Goal: Task Accomplishment & Management: Manage account settings

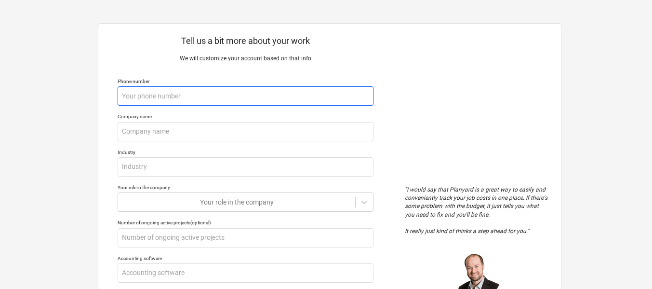
click at [183, 96] on input "text" at bounding box center [246, 95] width 256 height 19
type textarea "x"
type input "9"
type textarea "x"
type input "90"
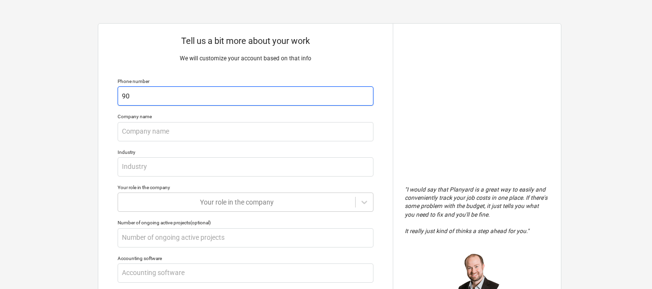
type textarea "x"
type input "904"
type textarea "x"
type input "9045"
type textarea "x"
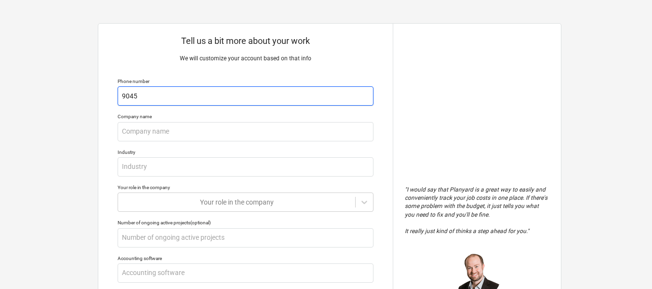
type input "90452"
type textarea "x"
type input "904528"
type textarea "x"
type input "9045282"
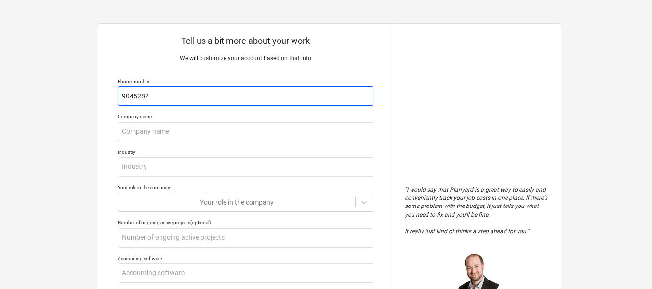
type textarea "x"
type input "90452822"
type textarea "x"
type input "904528220"
type textarea "x"
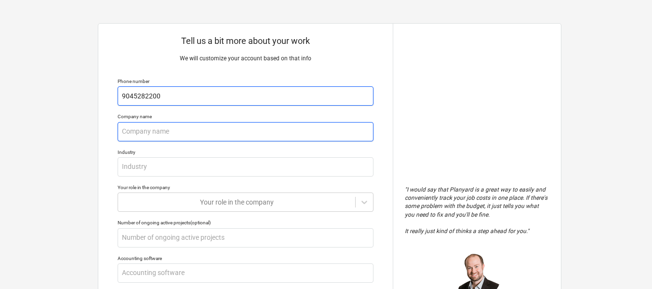
type input "9045282200"
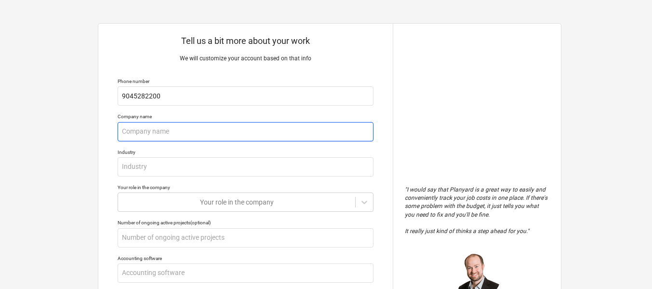
click at [128, 136] on input "text" at bounding box center [246, 131] width 256 height 19
type textarea "x"
type input "C"
type textarea "x"
type input "Co"
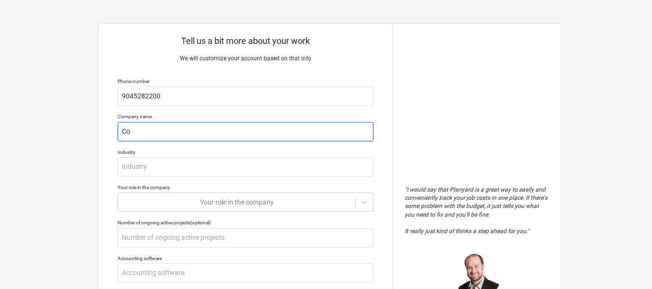
type textarea "x"
type input "Col"
type textarea "x"
type input "Coll"
type textarea "x"
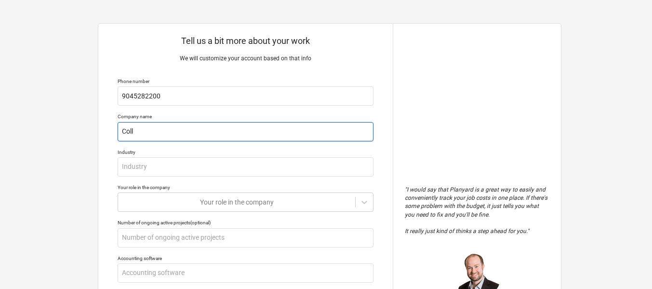
type input "Colle"
type textarea "x"
type input "[PERSON_NAME]"
type textarea "x"
type input "Collero"
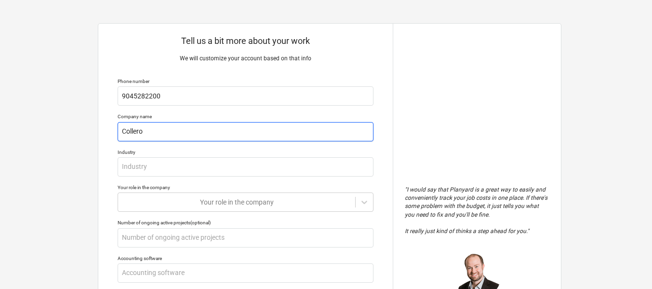
type textarea "x"
type input "Colleron"
type textarea "x"
type input "Colleron"
type textarea "x"
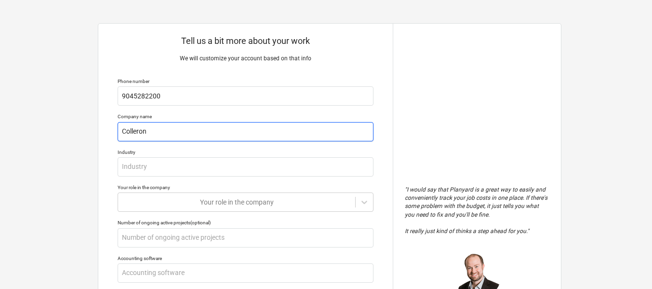
type input "Colleron B"
type textarea "x"
type input "Colleron Bu"
type textarea "x"
type input "Colleron [PERSON_NAME]"
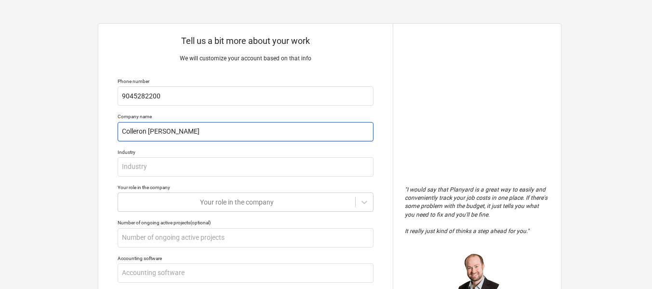
type textarea "x"
type input "Colleron Buil"
type textarea "x"
type input "Colleron Build"
type textarea "x"
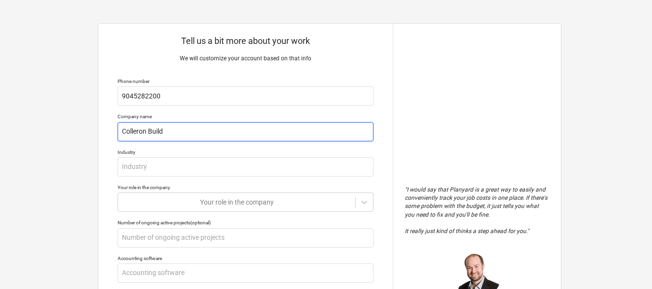
type input "Colleron Builde"
type textarea "x"
type input "Colleron Builder"
type textarea "x"
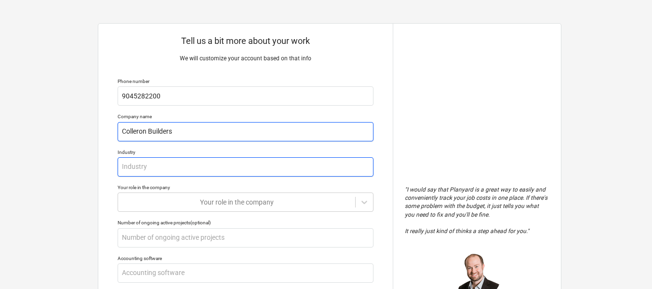
type input "Colleron Builders"
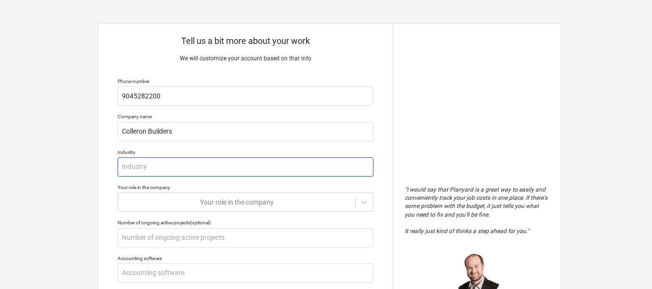
click at [162, 169] on input "text" at bounding box center [246, 166] width 256 height 19
type textarea "x"
type input "C"
type textarea "x"
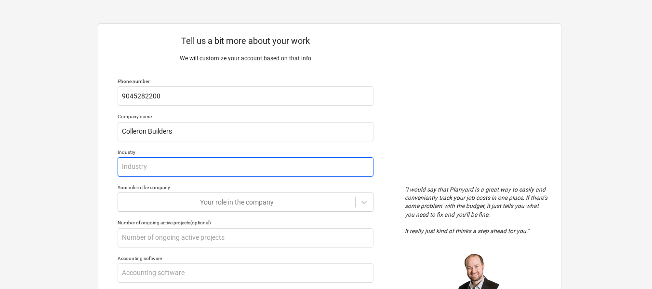
type input "G"
type textarea "x"
type input "GC"
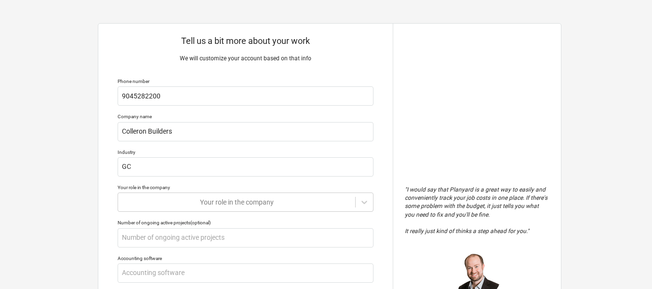
click at [173, 214] on div "Tell us a bit more about your work We will customize your account based on that…" at bounding box center [245, 256] width 295 height 464
click at [191, 197] on body "Tell us a bit more about your work We will customize your account based on that…" at bounding box center [326, 149] width 652 height 298
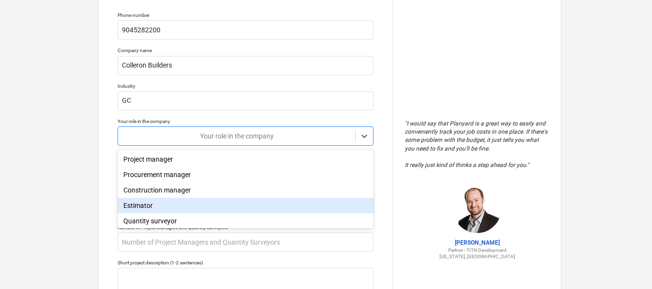
scroll to position [75, 0]
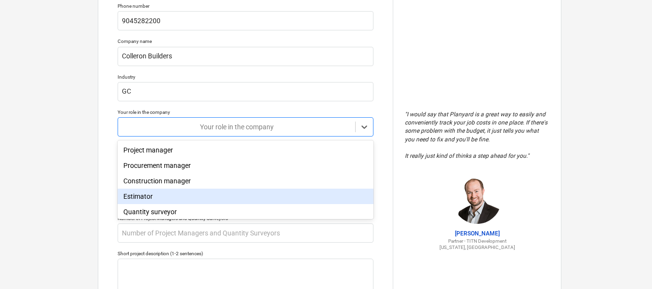
click at [161, 202] on div "Estimator" at bounding box center [246, 196] width 256 height 15
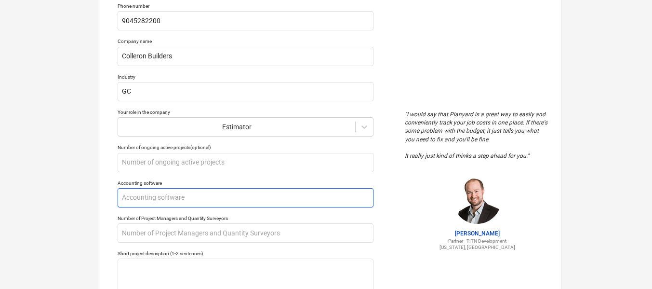
click at [167, 198] on input "text" at bounding box center [246, 197] width 256 height 19
type textarea "x"
type input "Q"
type textarea "x"
type input "QB"
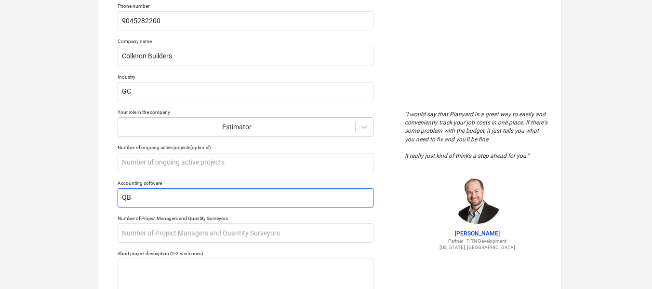
type textarea "x"
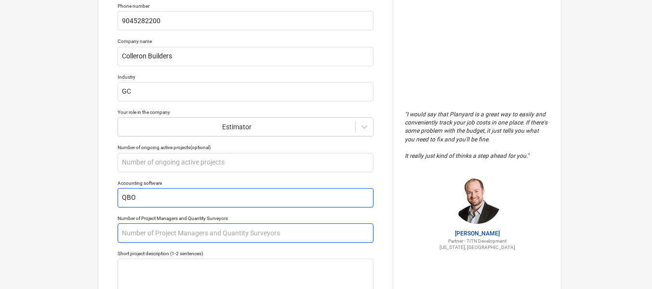
type input "QBO"
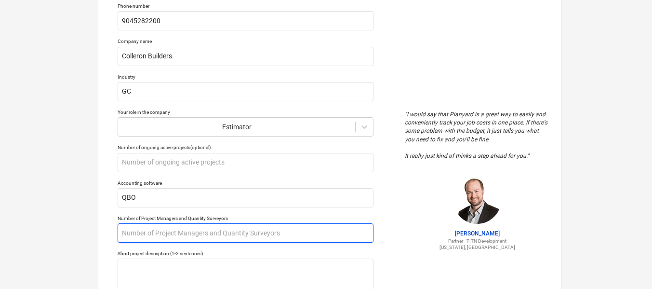
click at [169, 234] on input "text" at bounding box center [246, 232] width 256 height 19
type textarea "x"
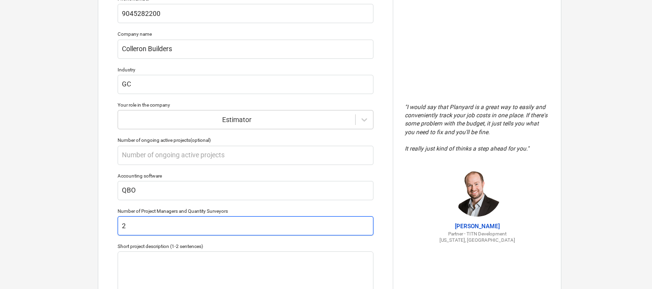
scroll to position [220, 0]
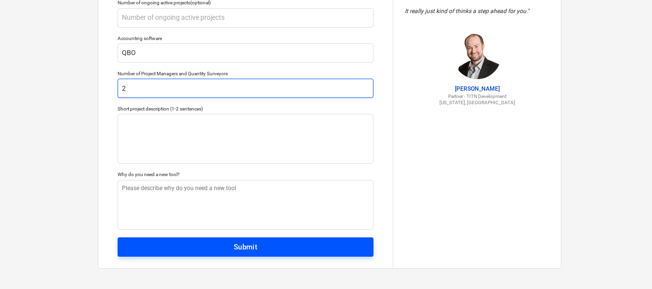
type input "2"
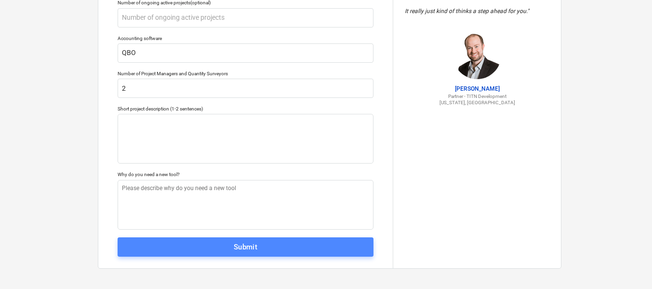
click at [238, 254] on button "Submit" at bounding box center [246, 246] width 256 height 19
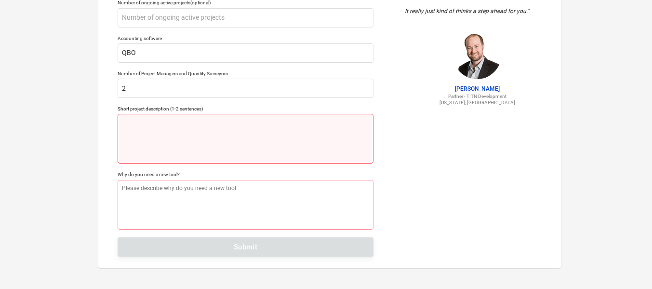
click at [148, 126] on textarea at bounding box center [246, 139] width 256 height 50
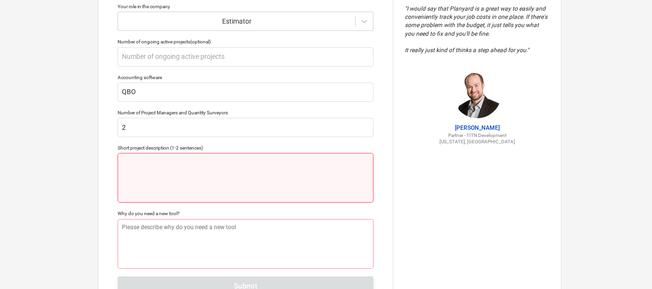
scroll to position [193, 0]
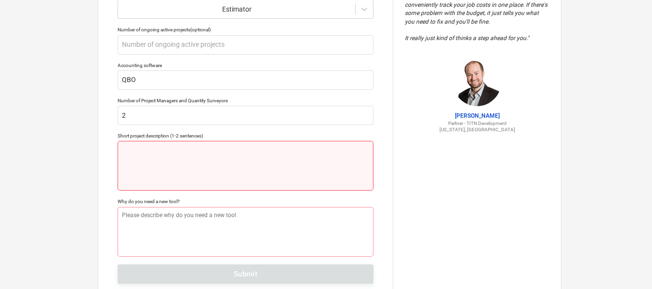
type textarea "x"
type textarea "L"
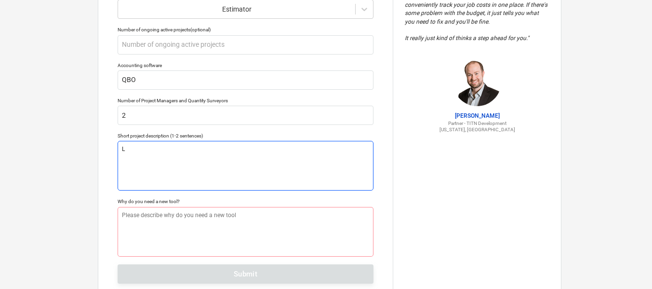
type textarea "x"
type textarea "La"
type textarea "x"
type textarea "Lan"
type textarea "x"
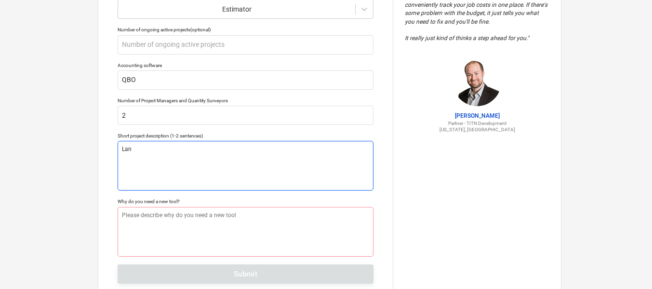
type textarea "Land"
type textarea "x"
type textarea "Land"
type textarea "x"
type textarea "Land D"
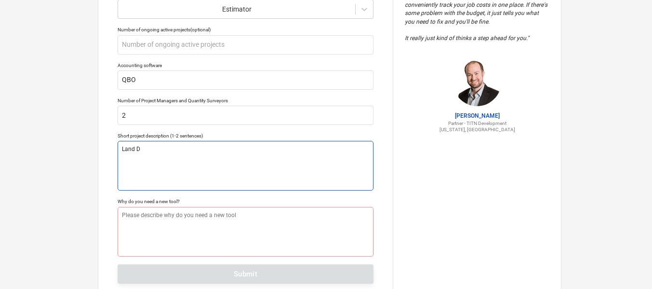
type textarea "x"
type textarea "Land De"
type textarea "x"
type textarea "Land Dev"
type textarea "x"
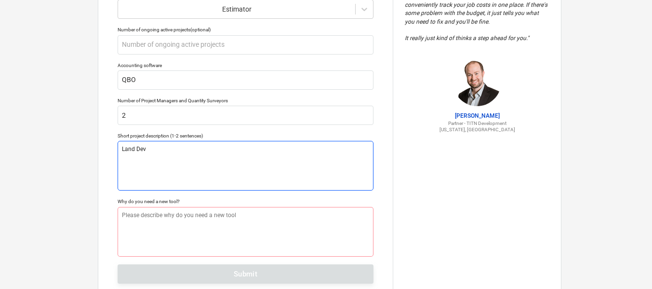
type textarea "Land Deve"
type textarea "x"
type textarea "Land Devel"
type textarea "x"
type textarea "Land Develo"
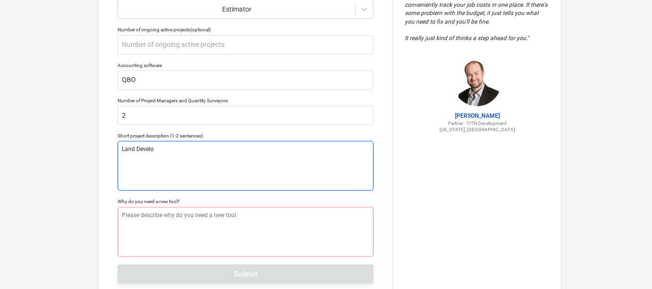
type textarea "x"
type textarea "Land Develop"
type textarea "x"
type textarea "Land Develope"
type textarea "x"
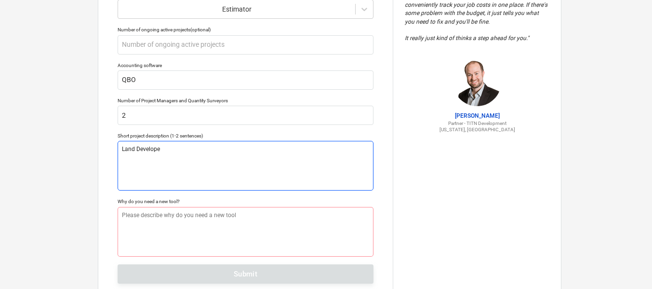
type textarea "Land Developem"
type textarea "x"
type textarea "Land Developeme"
type textarea "x"
type textarea "Land Developemen"
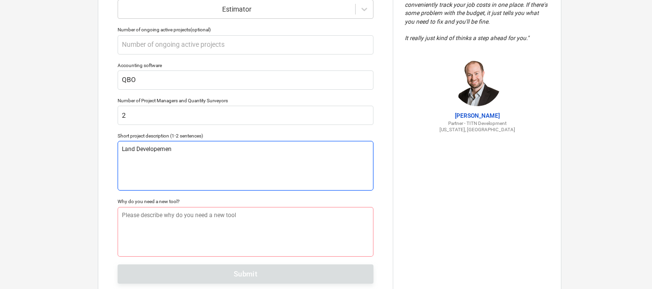
type textarea "x"
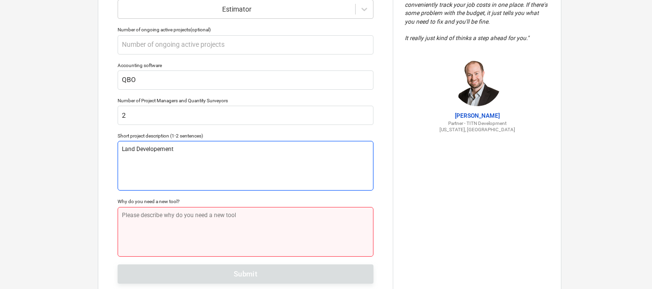
type textarea "Land Developement"
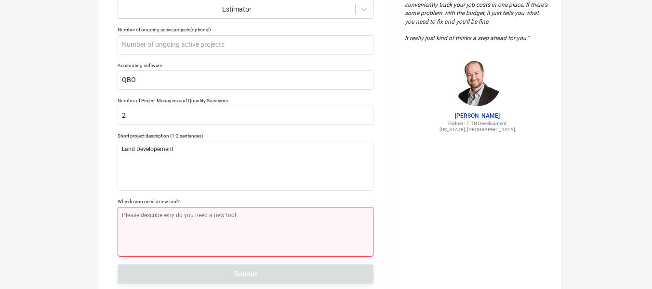
click at [174, 224] on textarea at bounding box center [246, 232] width 256 height 50
type textarea "x"
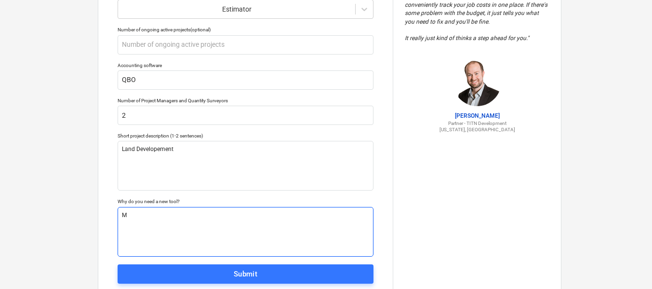
type textarea "MO"
type textarea "x"
type textarea "MOr"
type textarea "x"
type textarea "MOre"
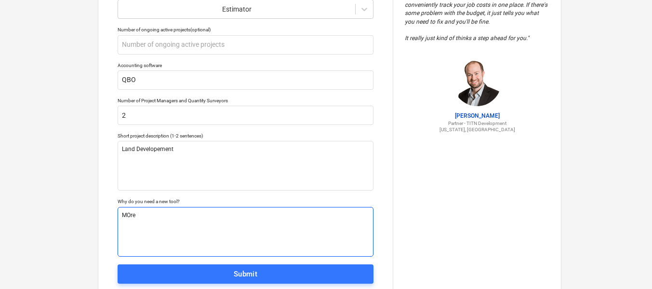
type textarea "x"
type textarea "MOre D"
type textarea "x"
type textarea "MOre De"
type textarea "x"
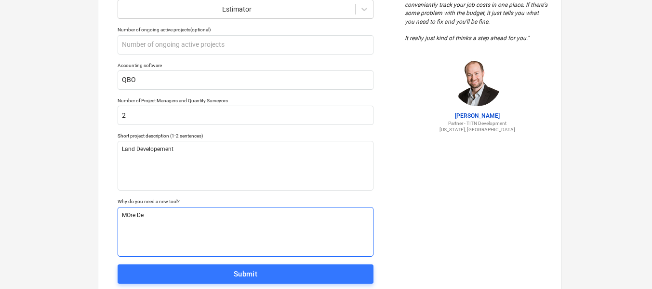
type textarea "MOre Det"
type textarea "x"
type textarea "MOre Detai"
type textarea "x"
type textarea "MOre Detail"
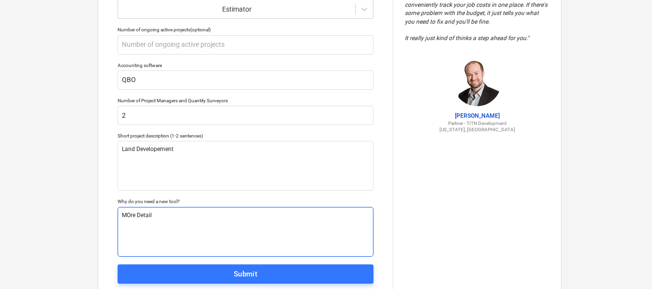
click at [131, 215] on textarea "MOre Detail" at bounding box center [246, 232] width 256 height 50
type textarea "x"
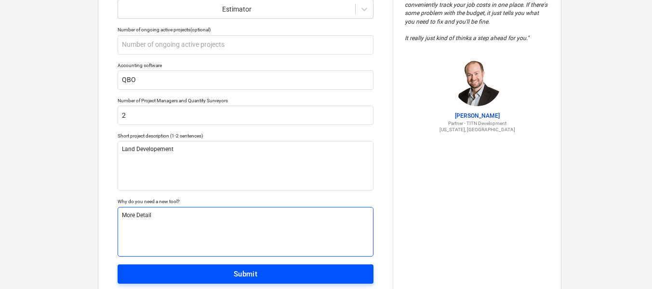
type textarea "More Detail"
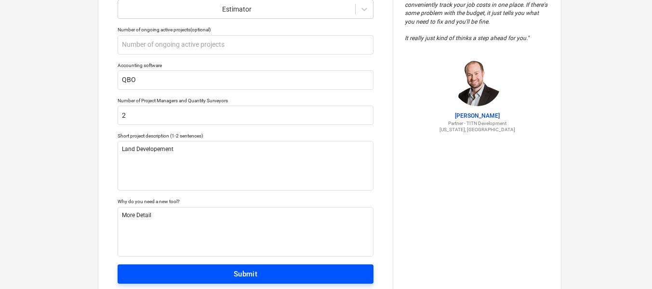
click at [223, 269] on span "Submit" at bounding box center [245, 274] width 235 height 13
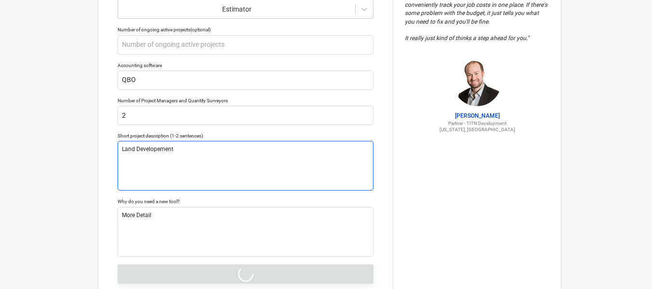
type textarea "x"
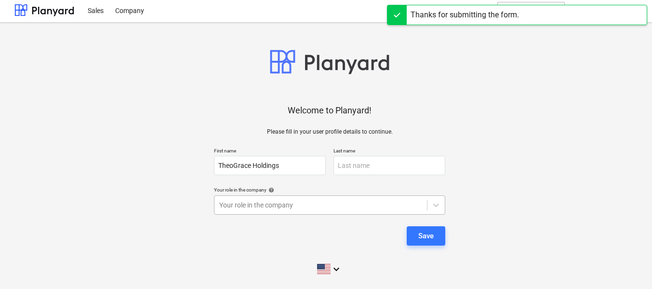
scroll to position [96, 0]
click at [288, 208] on body "Choose the feature set that best suits your team's needs. You can upgrade or do…" at bounding box center [326, 127] width 652 height 298
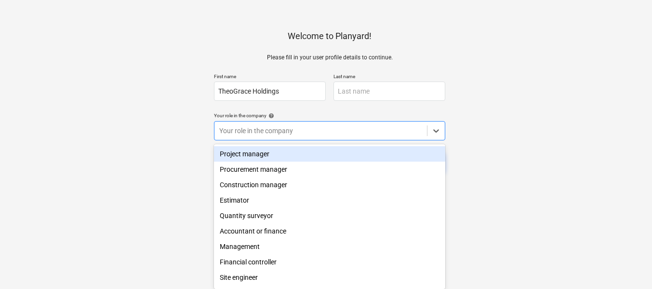
click at [274, 149] on div "Project manager" at bounding box center [329, 153] width 231 height 15
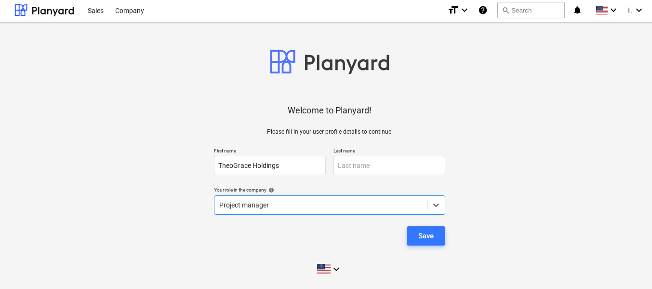
click at [430, 241] on div "Save" at bounding box center [425, 235] width 15 height 13
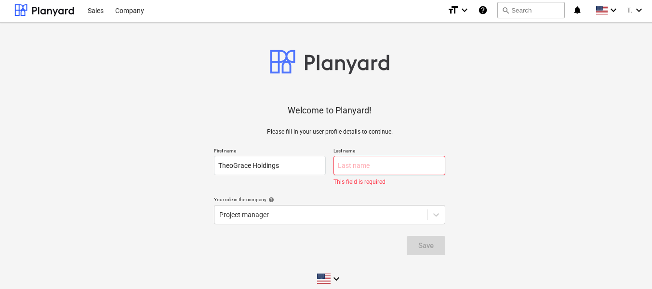
click at [367, 164] on input "text" at bounding box center [390, 165] width 112 height 19
drag, startPoint x: 252, startPoint y: 162, endPoint x: 294, endPoint y: 162, distance: 41.9
click at [294, 162] on input "TheoGrace Holdings" at bounding box center [270, 165] width 112 height 19
click at [356, 169] on input "text" at bounding box center [390, 165] width 112 height 19
paste input "Holdings"
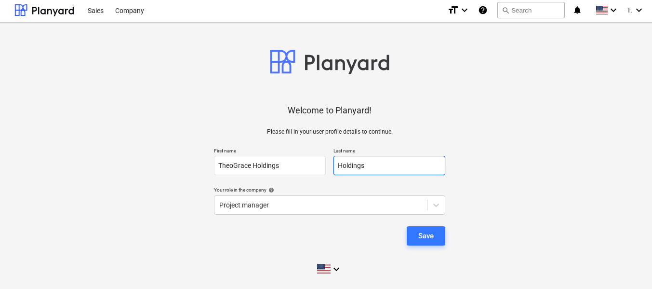
type input "Holdings"
click at [433, 232] on div "Save" at bounding box center [425, 235] width 15 height 13
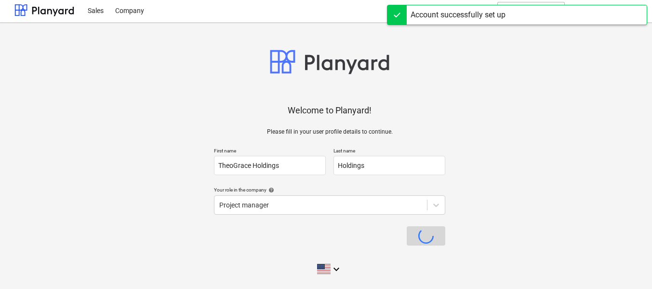
scroll to position [9, 0]
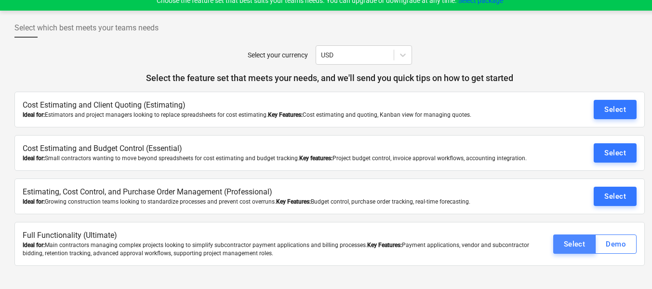
click at [575, 243] on div "Select" at bounding box center [575, 244] width 22 height 13
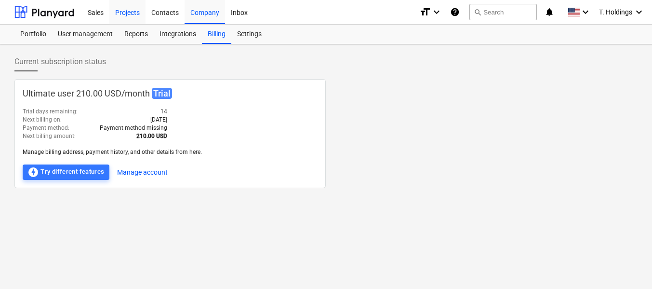
click at [121, 14] on div "Projects" at bounding box center [127, 12] width 36 height 25
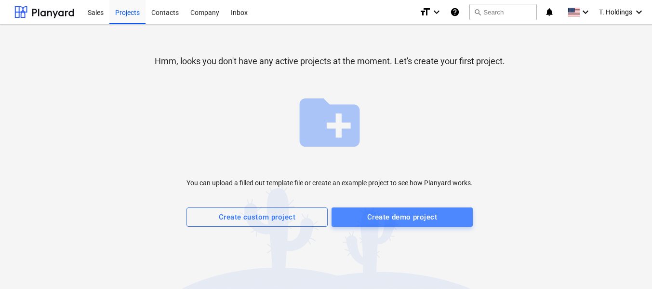
click at [357, 218] on span "Create demo project" at bounding box center [402, 217] width 120 height 13
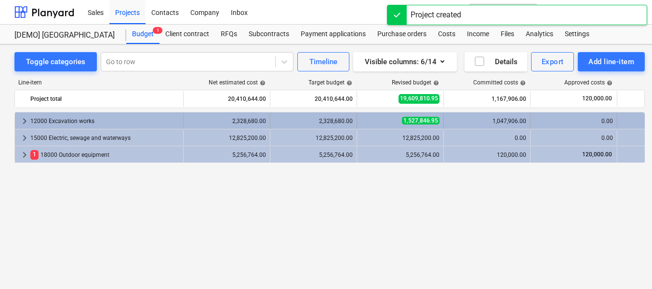
click at [75, 116] on div "12000 Excavation works" at bounding box center [104, 120] width 149 height 15
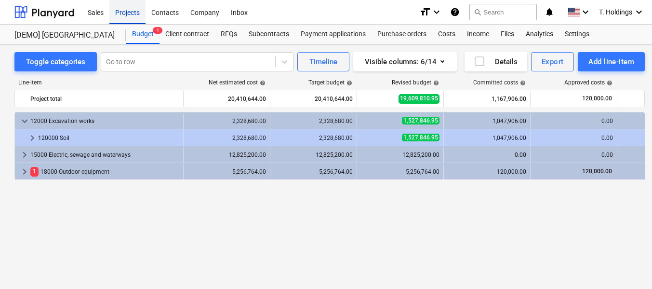
click at [124, 12] on div "Projects" at bounding box center [127, 12] width 36 height 25
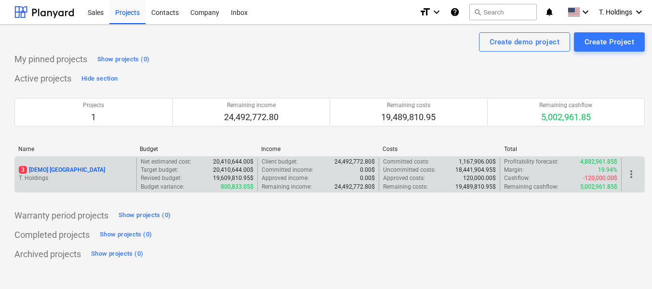
click at [73, 168] on p "3 [DEMO] [GEOGRAPHIC_DATA]" at bounding box center [62, 170] width 86 height 8
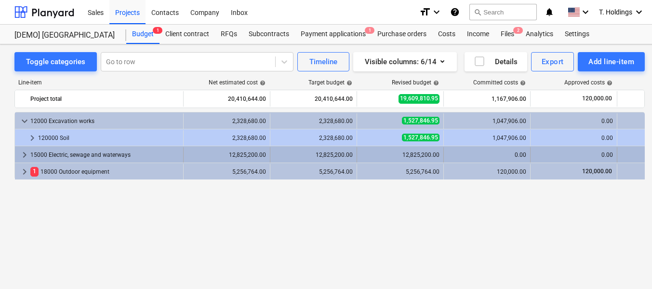
click at [25, 150] on span "keyboard_arrow_right" at bounding box center [25, 155] width 12 height 12
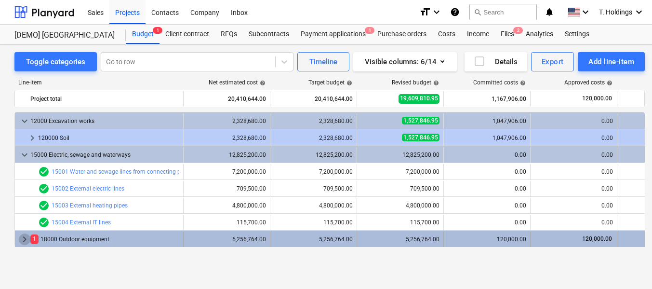
click at [26, 238] on span "keyboard_arrow_right" at bounding box center [25, 239] width 12 height 12
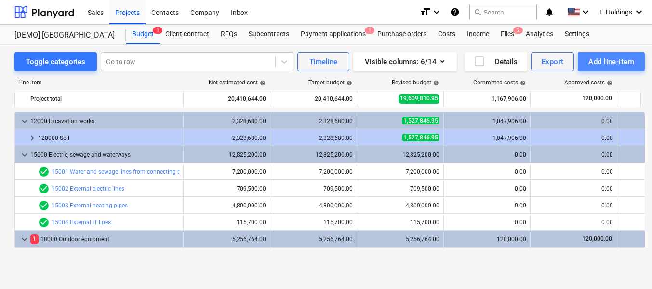
click at [611, 59] on div "Add line-item" at bounding box center [612, 61] width 46 height 13
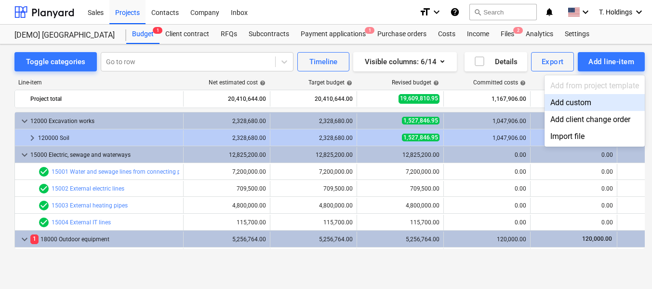
click at [583, 86] on div "Add from project template" at bounding box center [595, 85] width 100 height 17
click at [33, 138] on div at bounding box center [326, 144] width 652 height 289
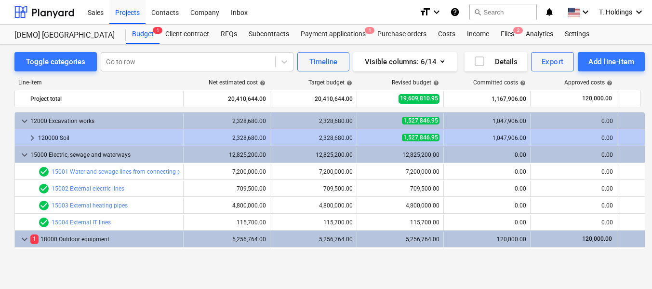
click at [33, 138] on span "keyboard_arrow_right" at bounding box center [33, 138] width 12 height 12
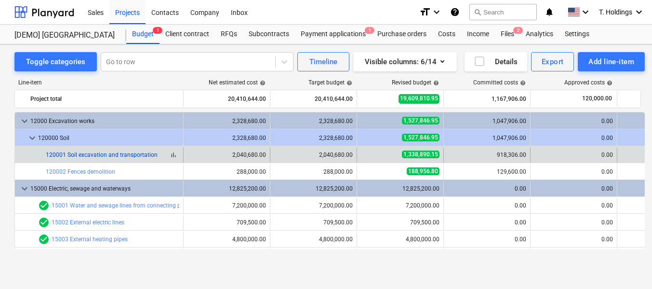
click at [98, 156] on link "120001 Soil excavation and transportation" at bounding box center [102, 154] width 112 height 7
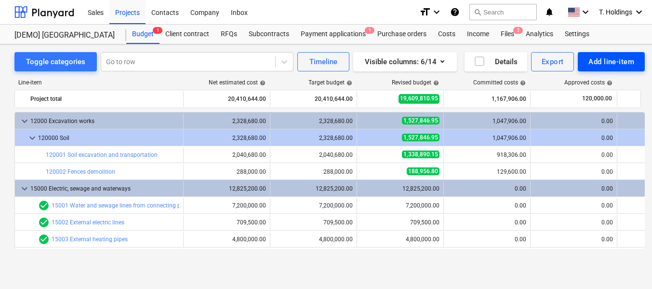
click at [598, 64] on div "Add line-item" at bounding box center [612, 61] width 46 height 13
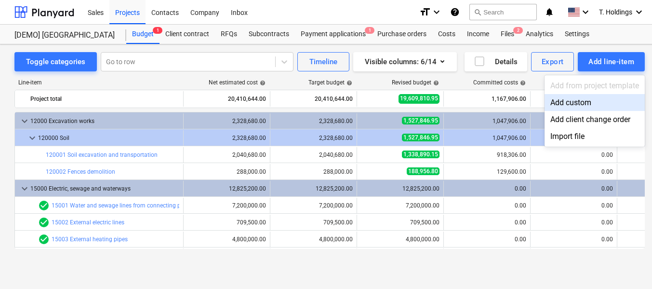
click at [568, 101] on div "Add custom" at bounding box center [595, 102] width 100 height 17
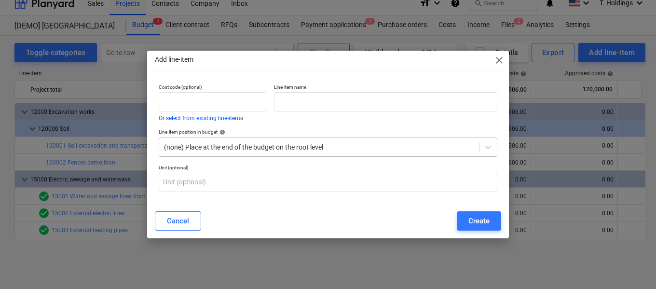
click at [256, 148] on div at bounding box center [319, 147] width 310 height 10
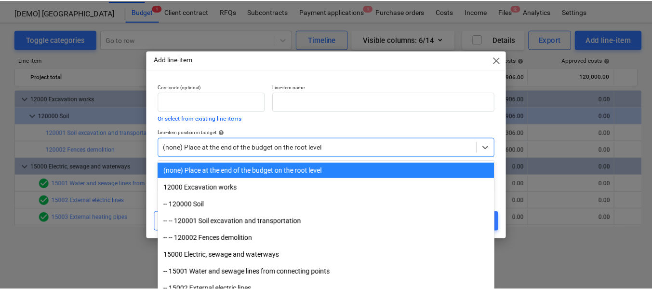
scroll to position [9, 0]
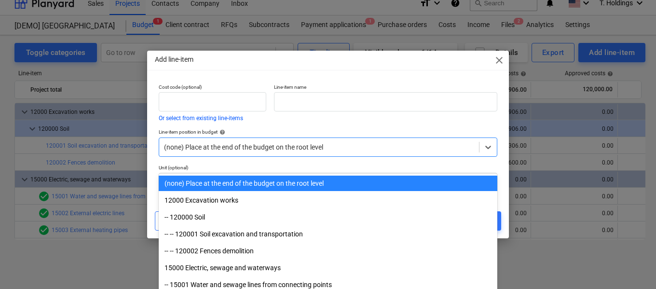
click at [111, 59] on div "Add line-item close Cost code (optional) Or select from existing line-items Lin…" at bounding box center [328, 144] width 656 height 289
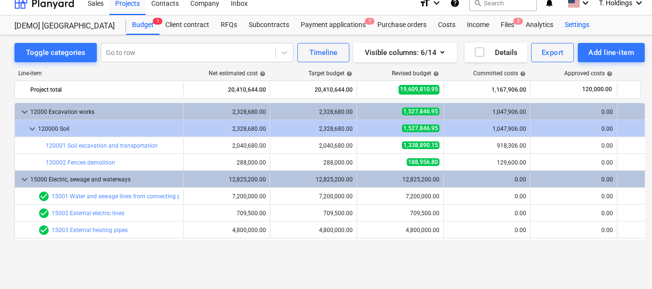
click at [575, 27] on div "Settings" at bounding box center [577, 24] width 36 height 19
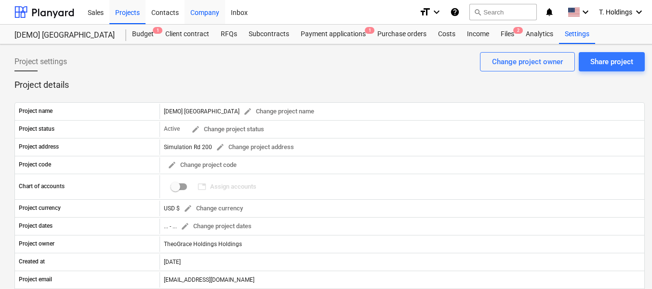
click at [193, 14] on div "Company" at bounding box center [205, 12] width 40 height 25
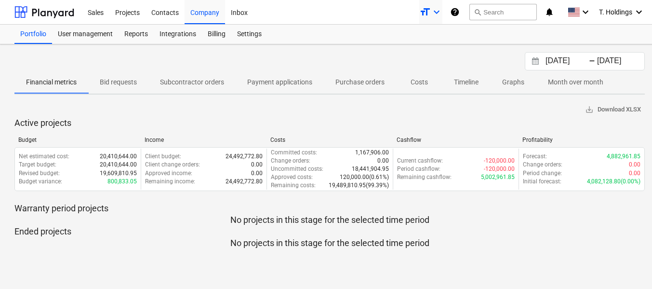
click at [433, 11] on icon "keyboard_arrow_down" at bounding box center [437, 12] width 12 height 12
click at [143, 35] on div at bounding box center [326, 144] width 652 height 289
click at [143, 35] on div "Reports" at bounding box center [136, 34] width 35 height 19
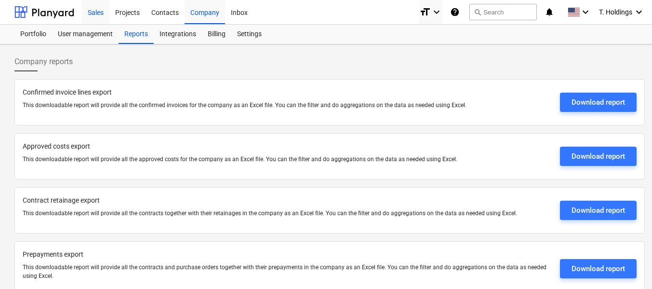
click at [97, 11] on div "Sales" at bounding box center [95, 12] width 27 height 25
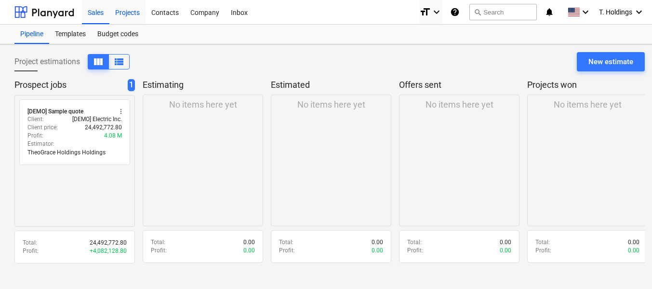
click at [123, 13] on div "Projects" at bounding box center [127, 12] width 36 height 25
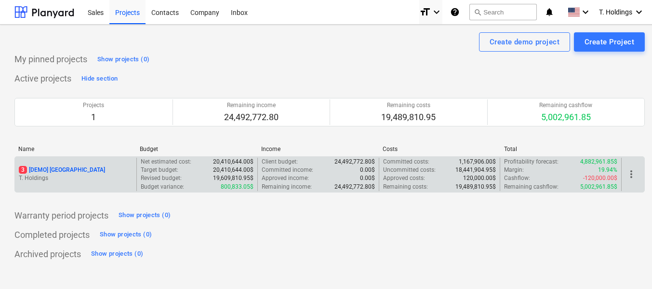
click at [61, 170] on p "3 [DEMO] [GEOGRAPHIC_DATA]" at bounding box center [62, 170] width 86 height 8
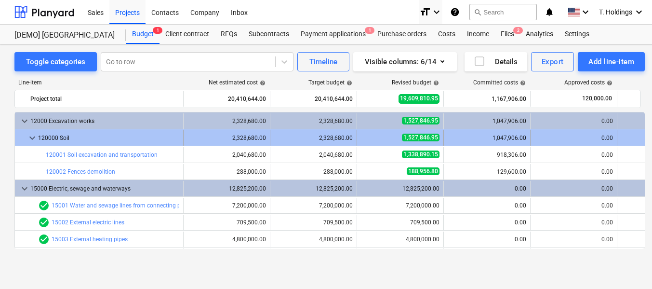
click at [630, 135] on div "800,833.05" at bounding box center [660, 138] width 79 height 8
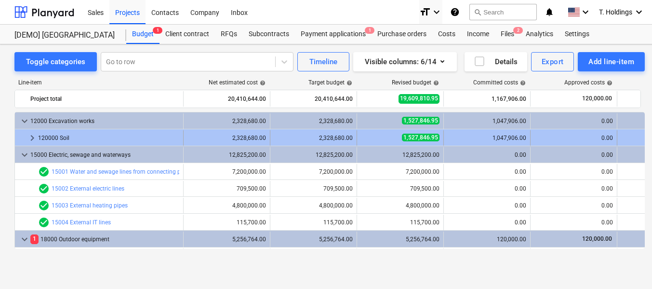
click at [626, 131] on div "800,833.05" at bounding box center [660, 137] width 79 height 15
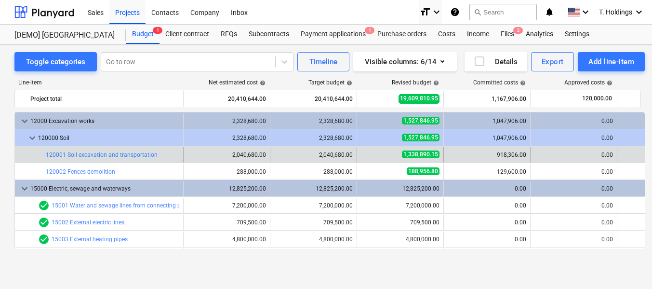
click at [630, 154] on div "701,789.85" at bounding box center [660, 154] width 79 height 8
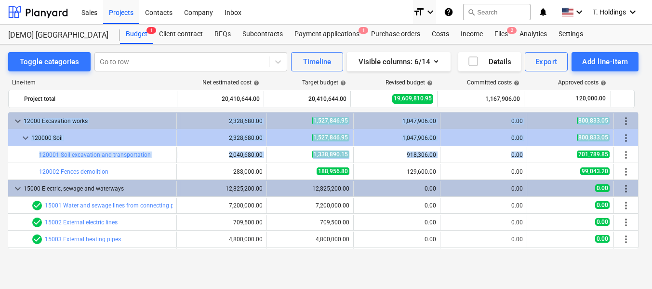
scroll to position [0, 7]
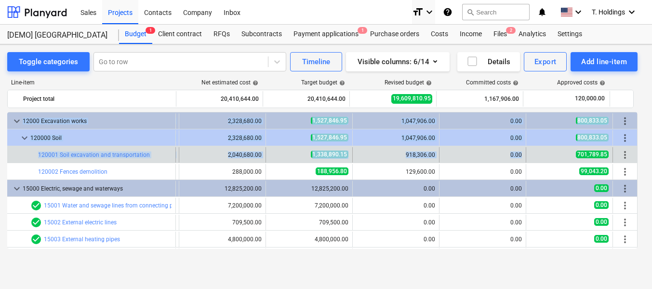
drag, startPoint x: 630, startPoint y: 155, endPoint x: 619, endPoint y: 152, distance: 11.8
click at [636, 154] on div "keyboard_arrow_down 12000 Excavation works 2,328,680.00 2,328,680.00 1,527,846.…" at bounding box center [322, 180] width 631 height 137
click at [623, 153] on span "more_vert" at bounding box center [625, 155] width 12 height 12
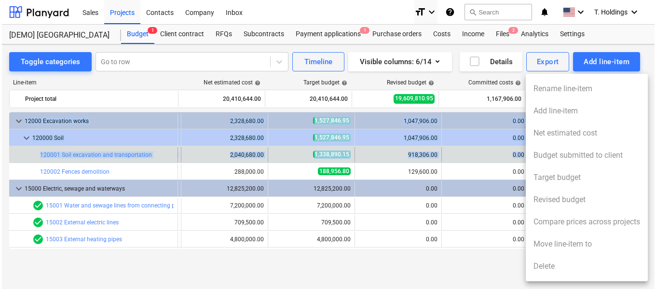
scroll to position [0, 4]
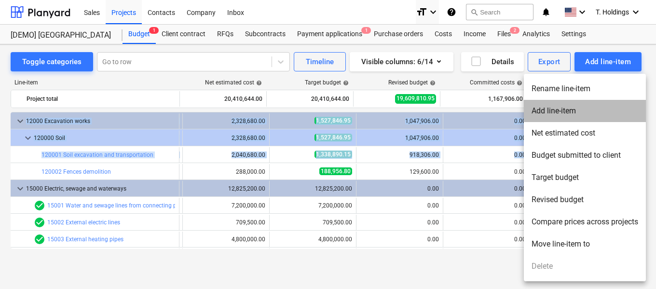
click at [570, 115] on li "Add line-item" at bounding box center [585, 111] width 122 height 22
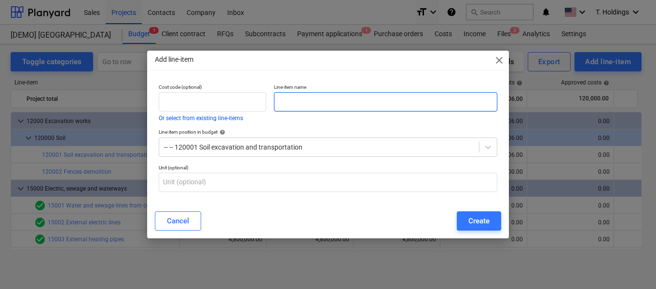
click at [307, 106] on input "text" at bounding box center [385, 101] width 223 height 19
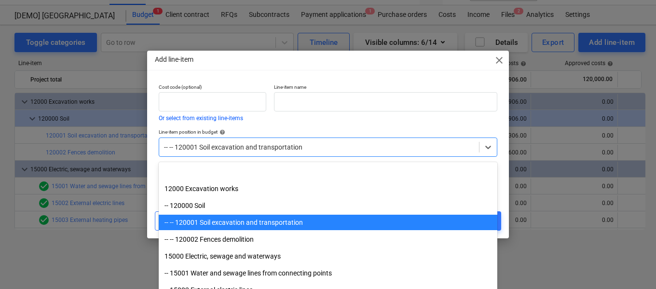
click at [357, 149] on div at bounding box center [319, 147] width 310 height 10
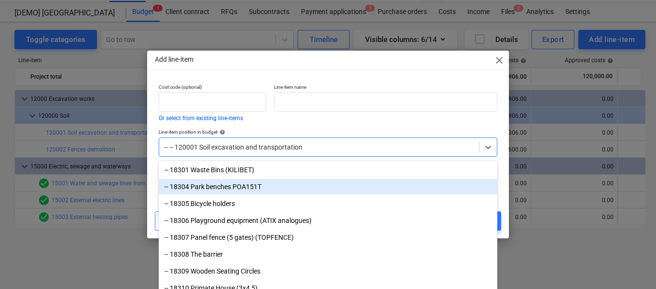
scroll to position [204, 0]
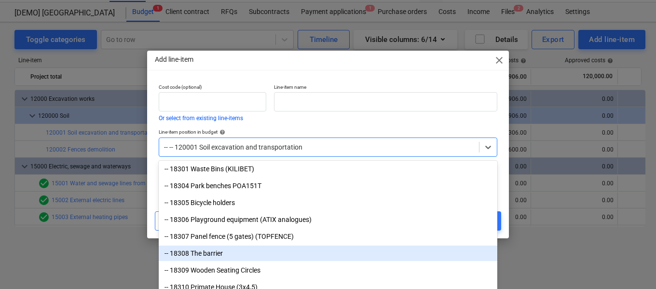
drag, startPoint x: 493, startPoint y: 260, endPoint x: 488, endPoint y: 248, distance: 12.4
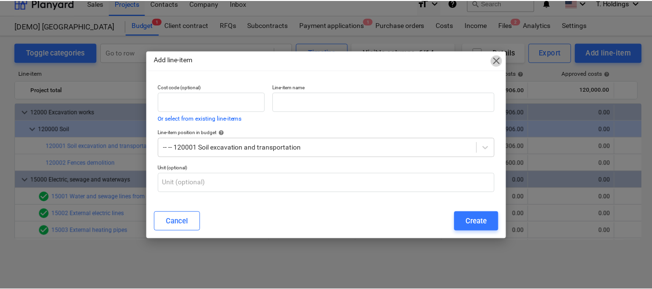
scroll to position [9, 0]
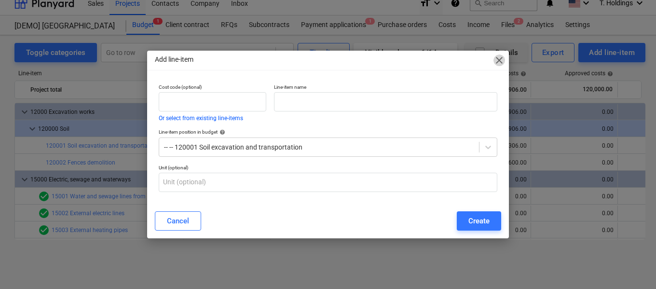
click at [500, 59] on span "close" at bounding box center [499, 60] width 12 height 12
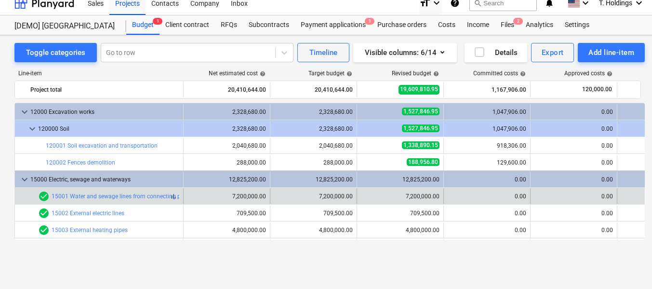
click at [42, 199] on span "check_circle" at bounding box center [44, 196] width 12 height 12
